Goal: Download file/media

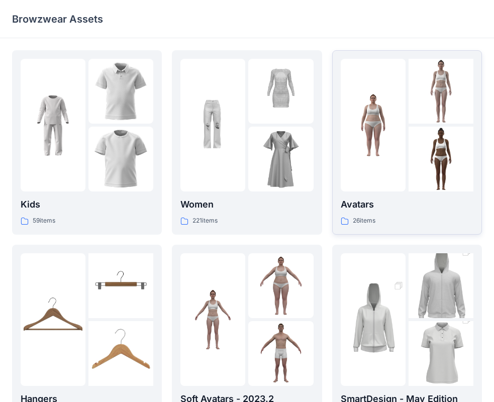
click at [395, 145] on img at bounding box center [373, 125] width 65 height 65
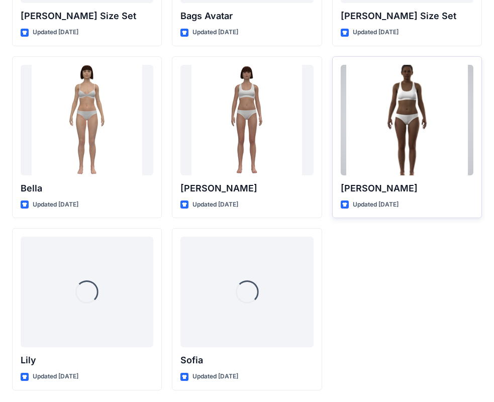
scroll to position [1200, 0]
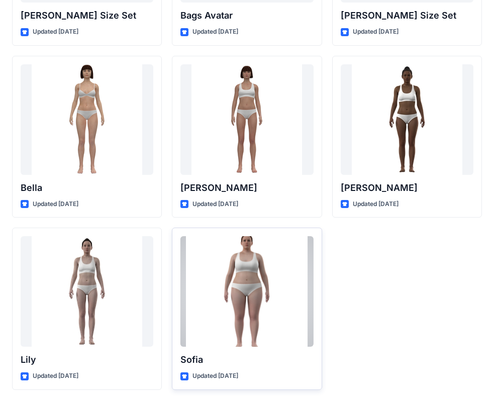
click at [278, 274] on div at bounding box center [246, 291] width 133 height 111
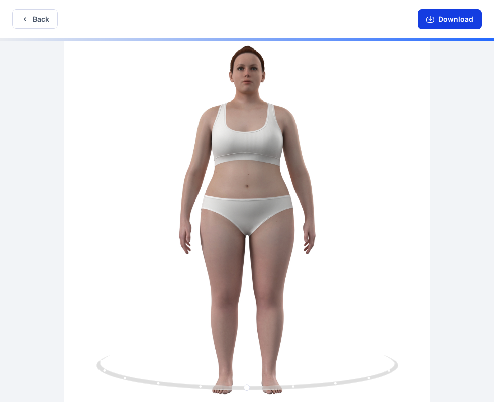
click at [456, 22] on button "Download" at bounding box center [450, 19] width 64 height 20
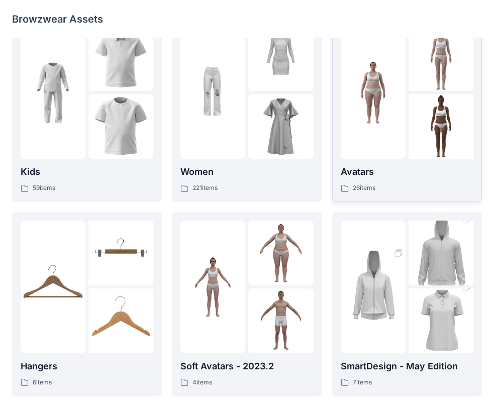
scroll to position [50, 0]
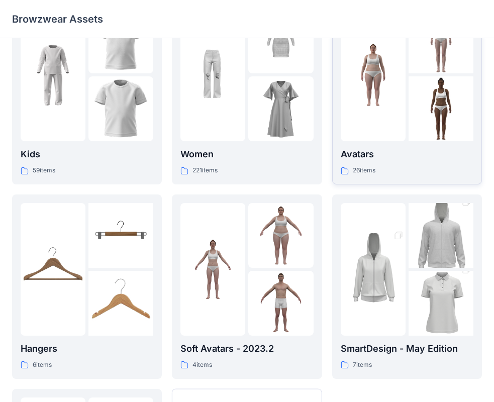
click at [381, 156] on p "Avatars" at bounding box center [407, 154] width 133 height 14
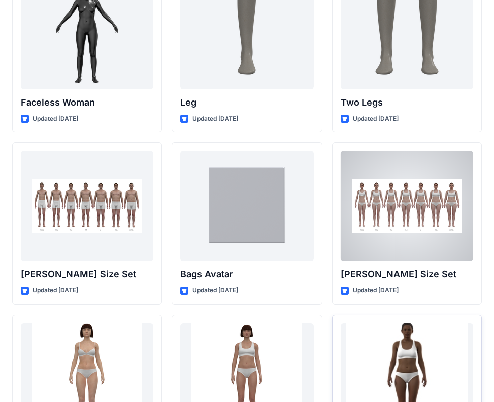
scroll to position [1055, 0]
